Goal: Entertainment & Leisure: Browse casually

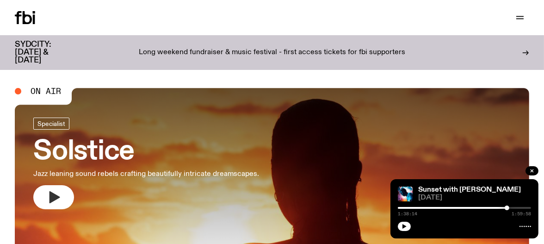
click at [42, 201] on button "button" at bounding box center [53, 197] width 41 height 24
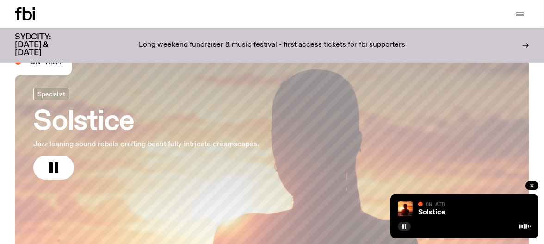
scroll to position [81, 0]
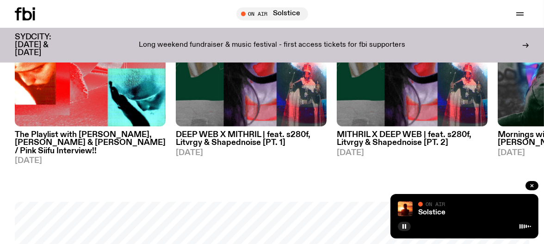
scroll to position [528, 0]
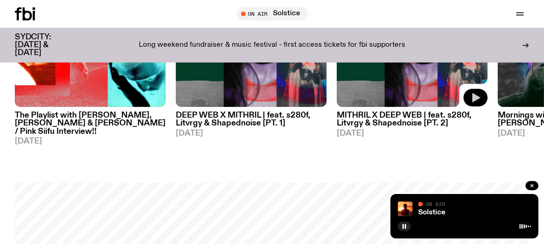
click at [473, 101] on icon "button" at bounding box center [476, 97] width 8 height 9
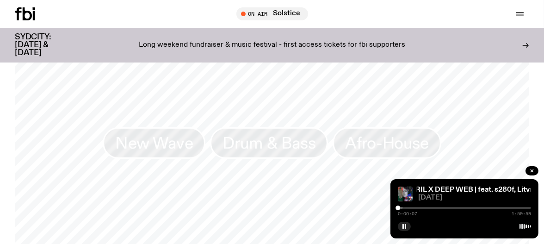
scroll to position [711, 0]
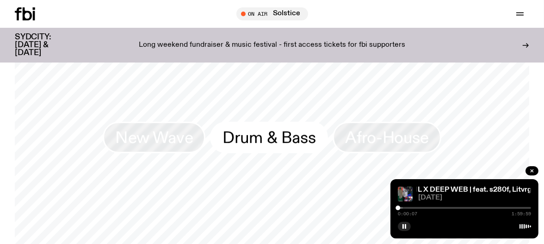
click at [255, 135] on span "Drum & Bass" at bounding box center [268, 137] width 93 height 18
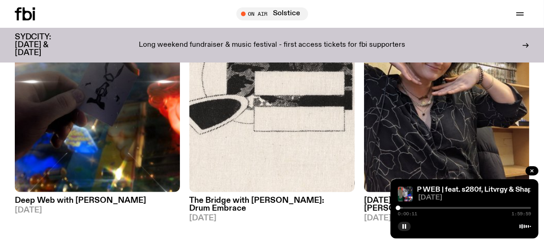
scroll to position [168, 0]
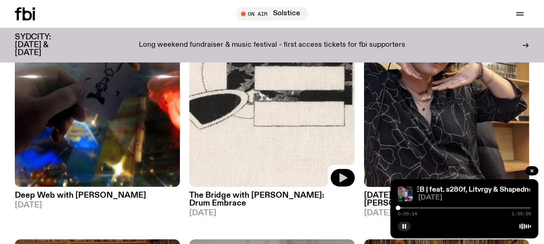
click at [342, 176] on icon "button" at bounding box center [343, 177] width 8 height 9
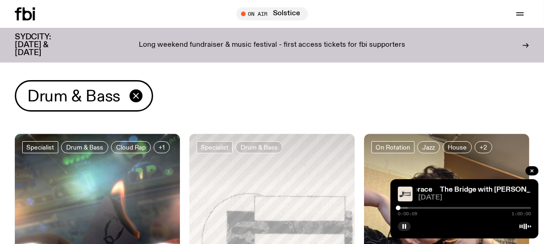
scroll to position [0, 0]
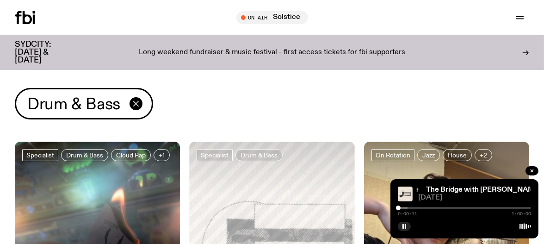
click at [132, 102] on icon "button" at bounding box center [135, 103] width 11 height 11
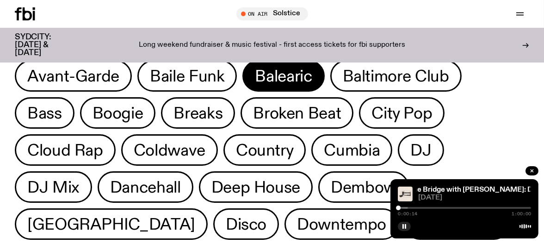
click at [278, 82] on span "Balearic" at bounding box center [283, 76] width 57 height 18
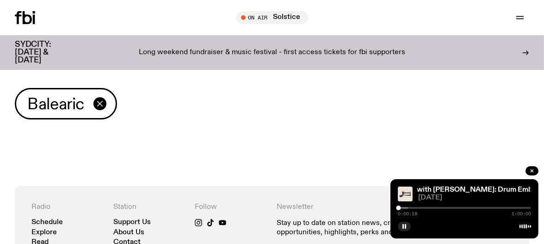
click at [99, 106] on icon "button" at bounding box center [99, 103] width 11 height 11
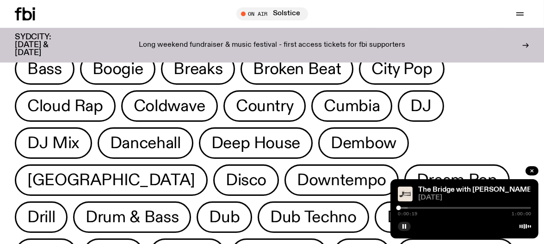
scroll to position [104, 0]
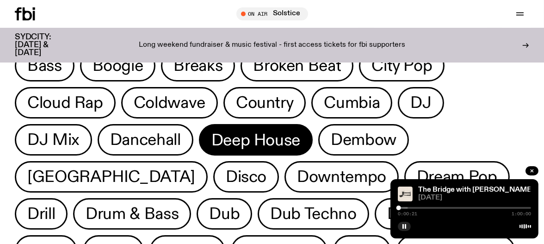
click at [240, 142] on span "Deep House" at bounding box center [255, 140] width 89 height 18
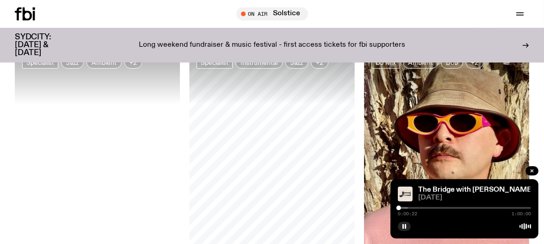
scroll to position [44, 0]
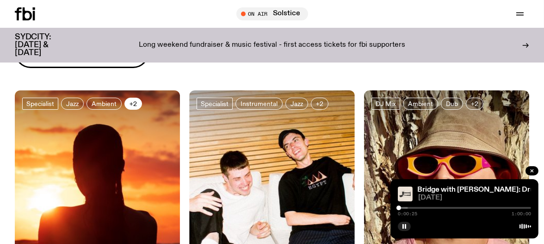
click at [136, 103] on button "+2" at bounding box center [133, 104] width 18 height 12
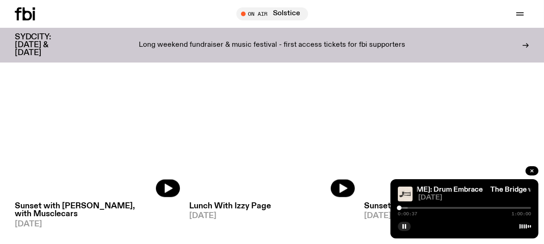
scroll to position [1554, 0]
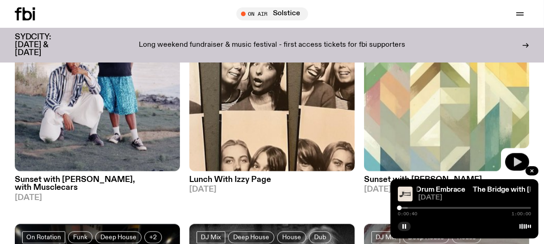
click at [522, 156] on icon "button" at bounding box center [516, 161] width 11 height 11
